Goal: Find specific page/section

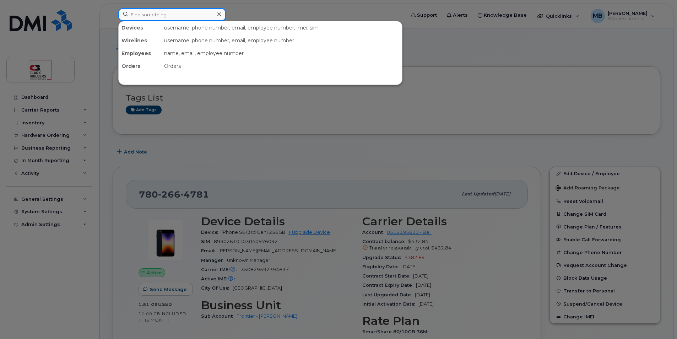
click at [202, 20] on input at bounding box center [172, 14] width 108 height 13
click at [195, 18] on input at bounding box center [172, 14] width 108 height 13
paste input "[PERSON_NAME]"
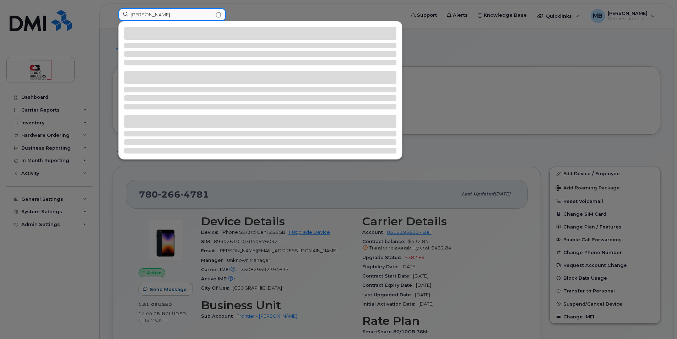
type input "[PERSON_NAME]"
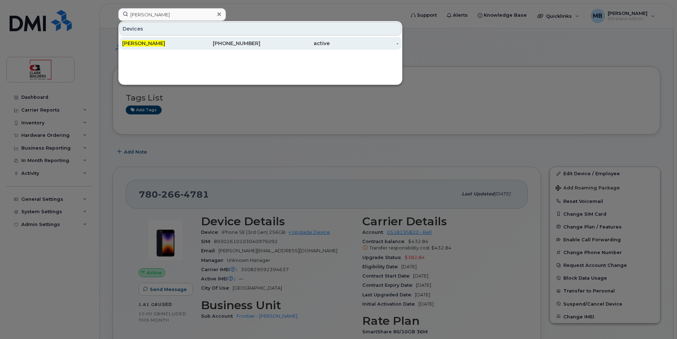
click at [187, 40] on div "[PERSON_NAME]" at bounding box center [156, 43] width 69 height 13
